Goal: Information Seeking & Learning: Learn about a topic

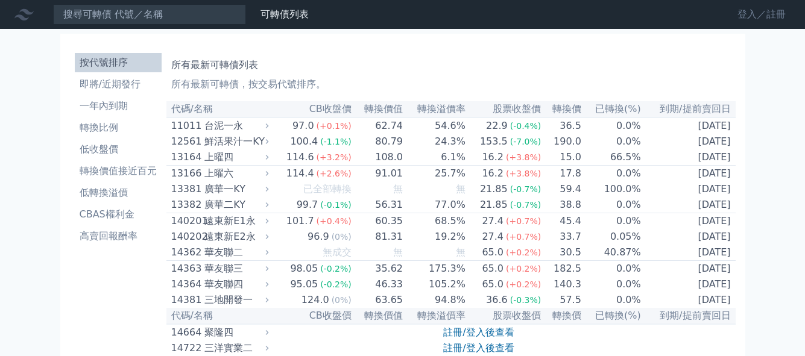
click at [765, 10] on link "登入／註冊" at bounding box center [762, 14] width 68 height 19
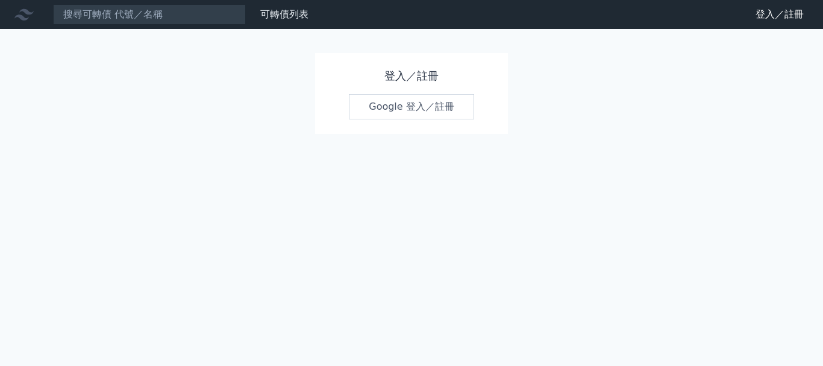
click at [414, 108] on link "Google 登入／註冊" at bounding box center [411, 106] width 125 height 25
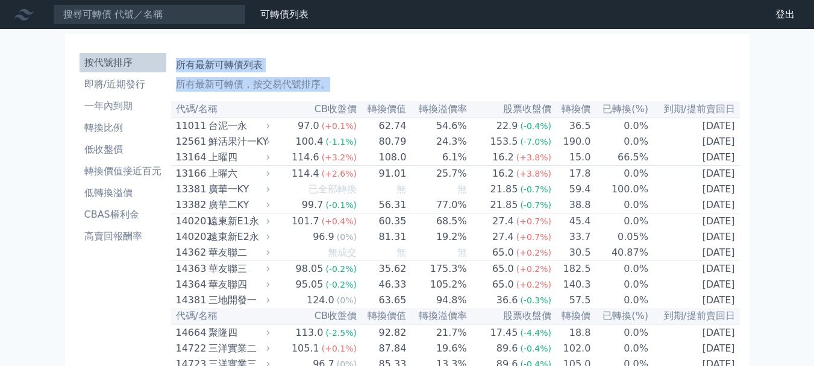
drag, startPoint x: 179, startPoint y: 62, endPoint x: 767, endPoint y: 134, distance: 592.7
copy div "所有最新可轉債列表 所有最新可轉債，按交易代號排序。"
click at [97, 106] on li "一年內到期" at bounding box center [123, 106] width 87 height 14
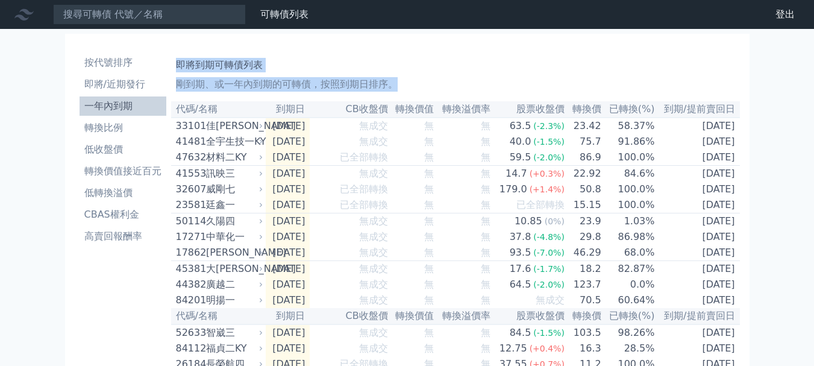
drag, startPoint x: 177, startPoint y: 67, endPoint x: 779, endPoint y: 138, distance: 606.4
copy div "即將到期可轉債列表 剛到期、或一年內到期的可轉債，按照到期日排序。"
click at [113, 86] on li "即將/近期發行" at bounding box center [123, 84] width 87 height 14
